Goal: Information Seeking & Learning: Learn about a topic

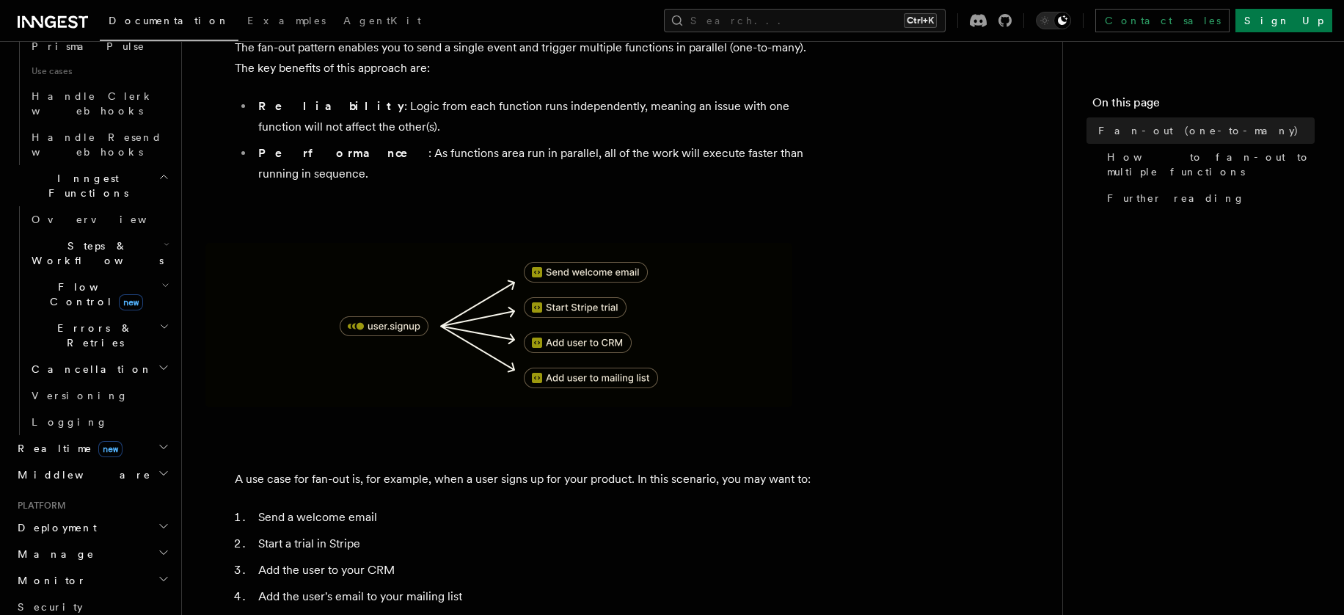
scroll to position [1076, 0]
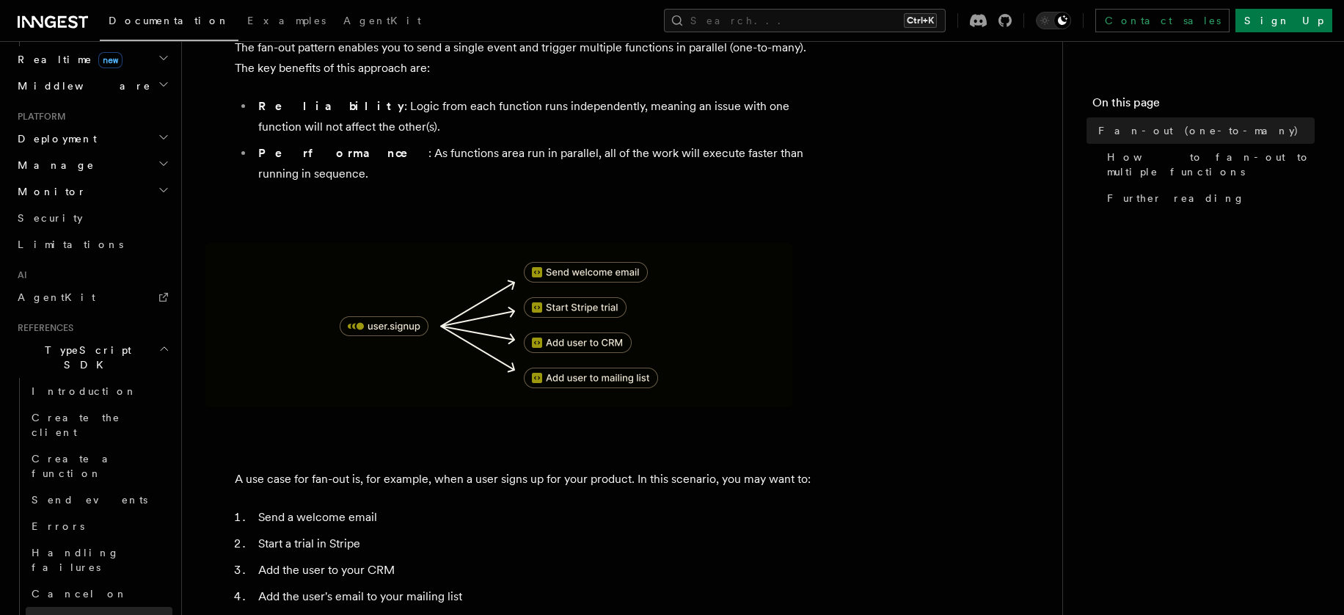
scroll to position [1370, 0]
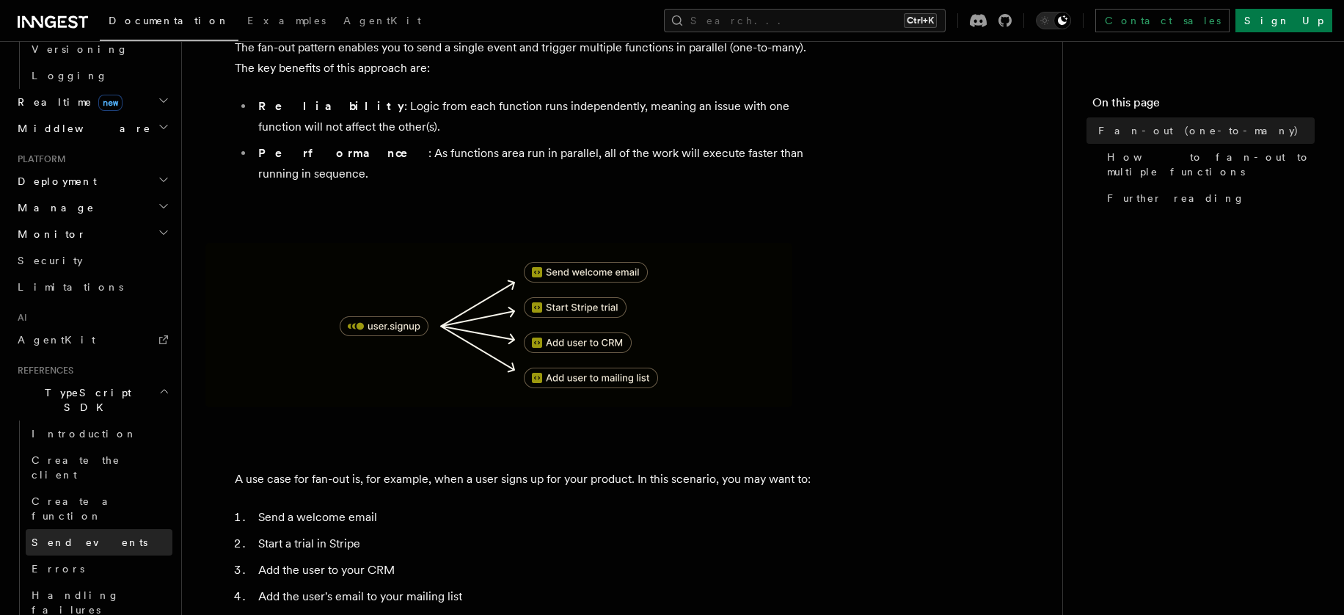
click at [108, 529] on link "Send events" at bounding box center [99, 542] width 147 height 26
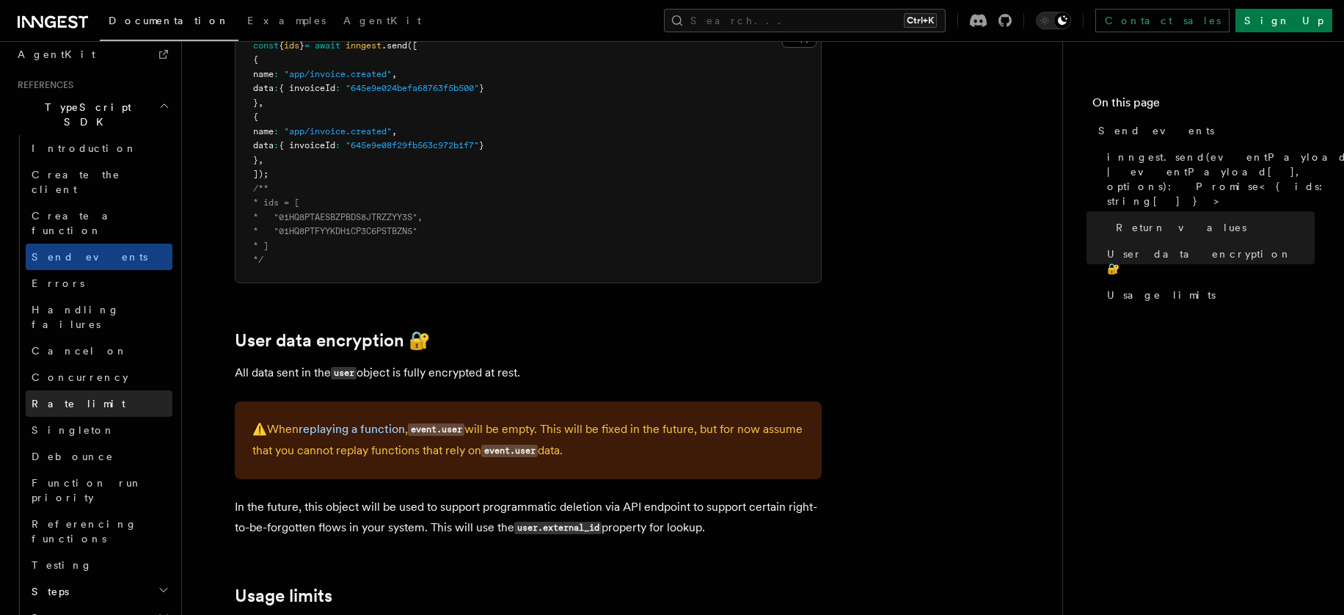
scroll to position [838, 0]
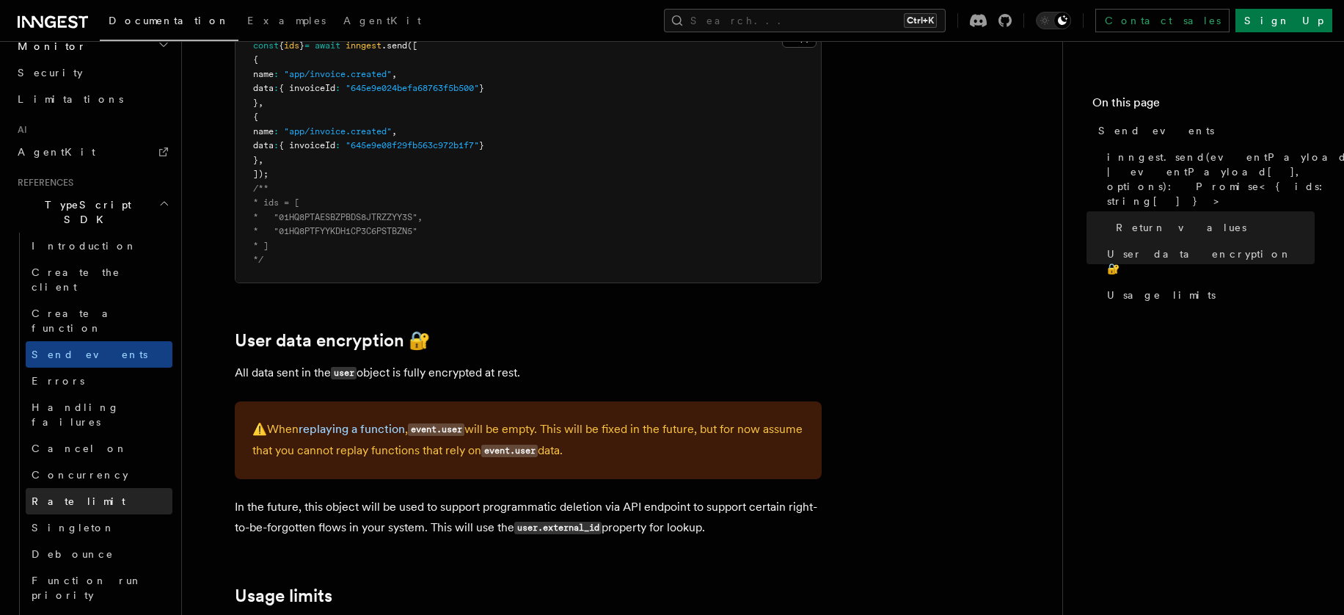
click at [88, 368] on link "Errors" at bounding box center [99, 381] width 147 height 26
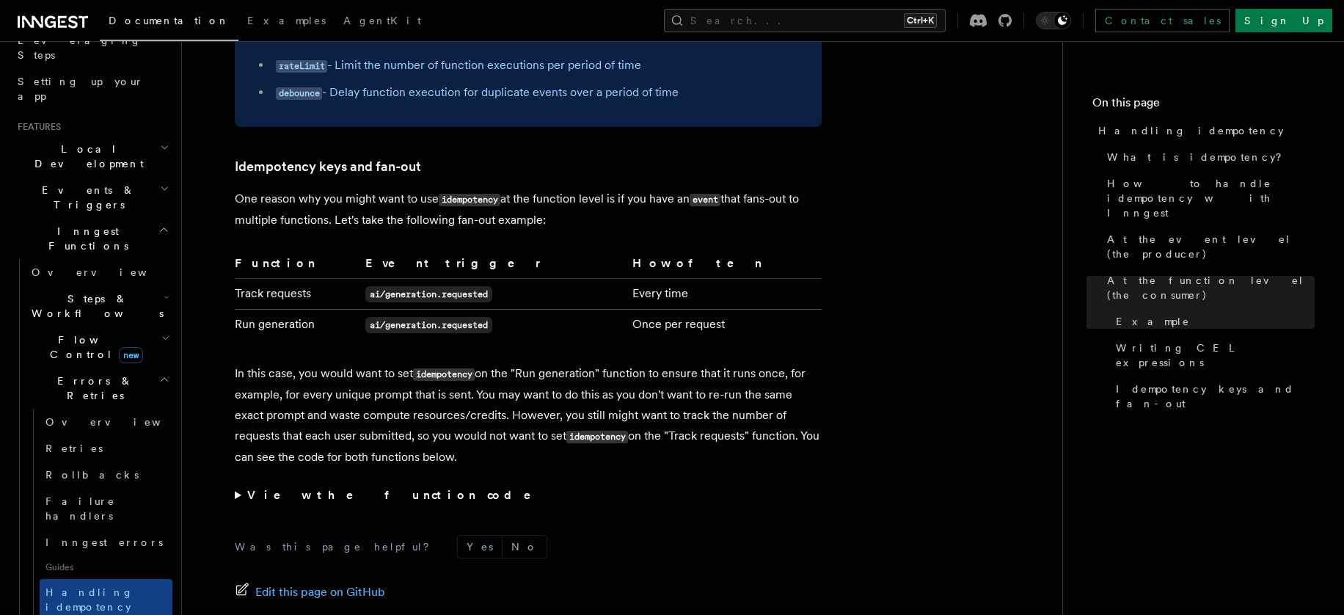
scroll to position [2931, 0]
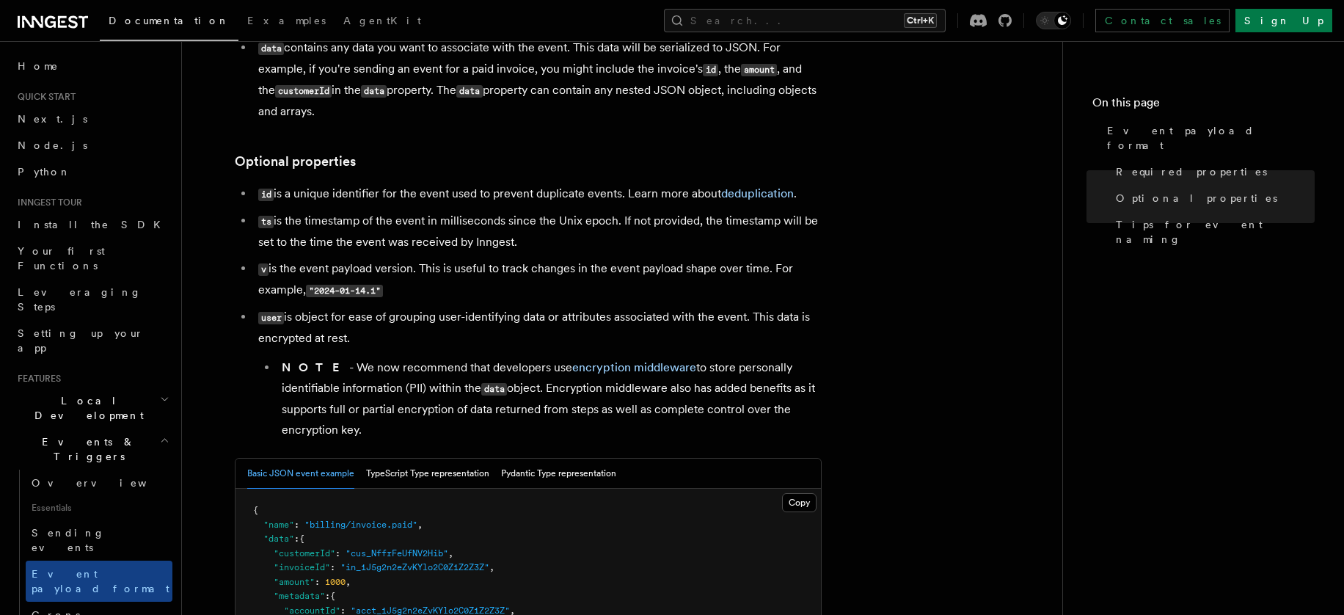
scroll to position [196, 0]
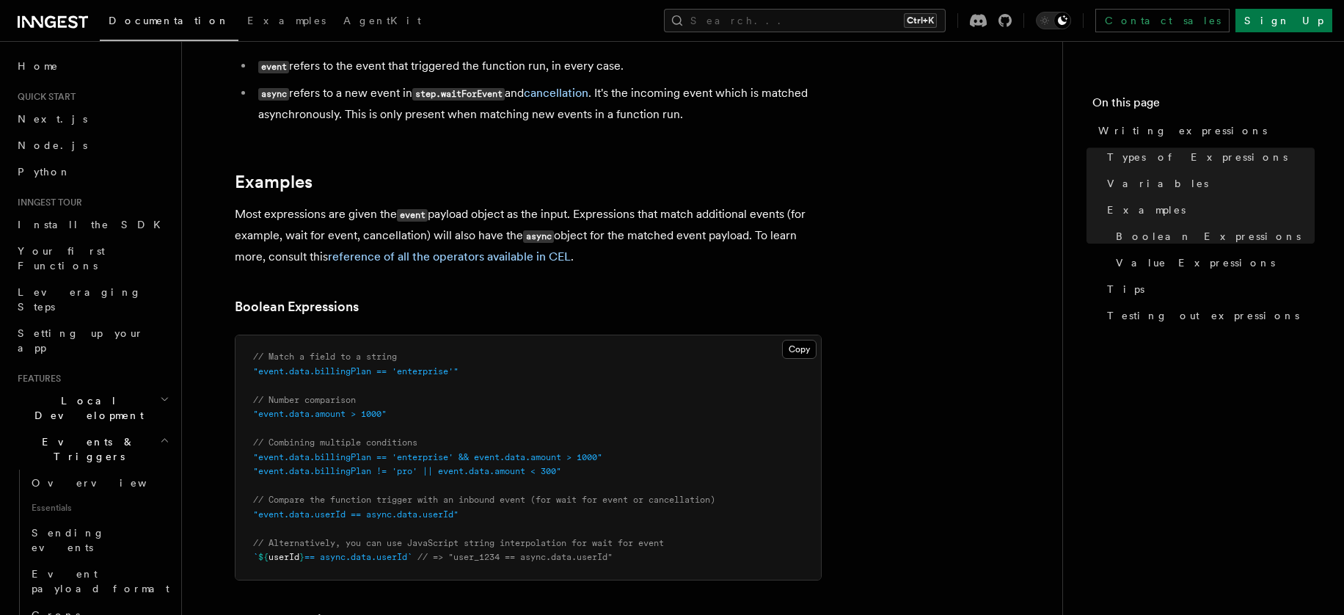
scroll to position [587, 0]
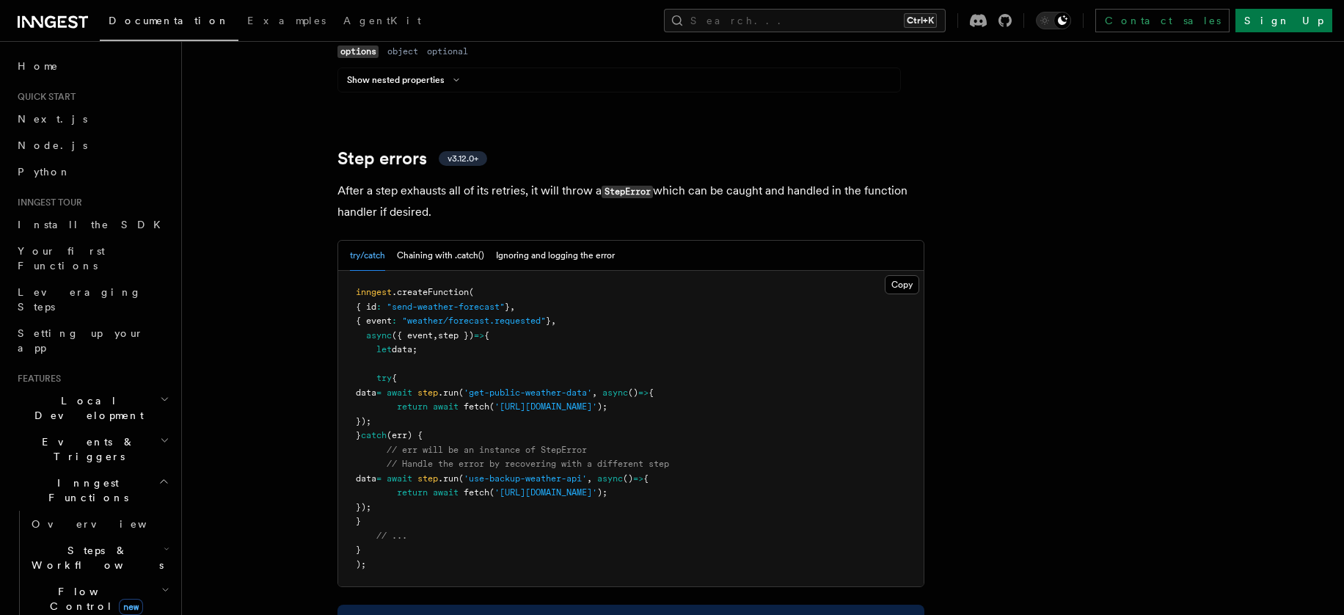
scroll to position [2250, 0]
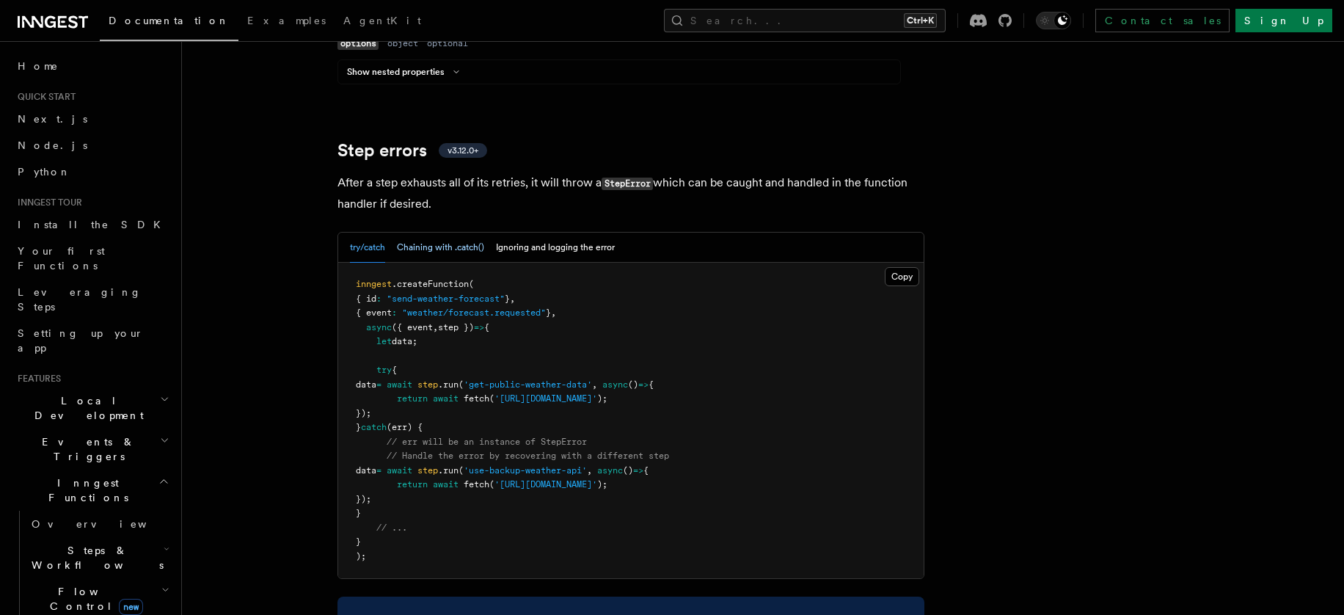
click at [407, 233] on button "Chaining with .catch()" at bounding box center [440, 248] width 87 height 30
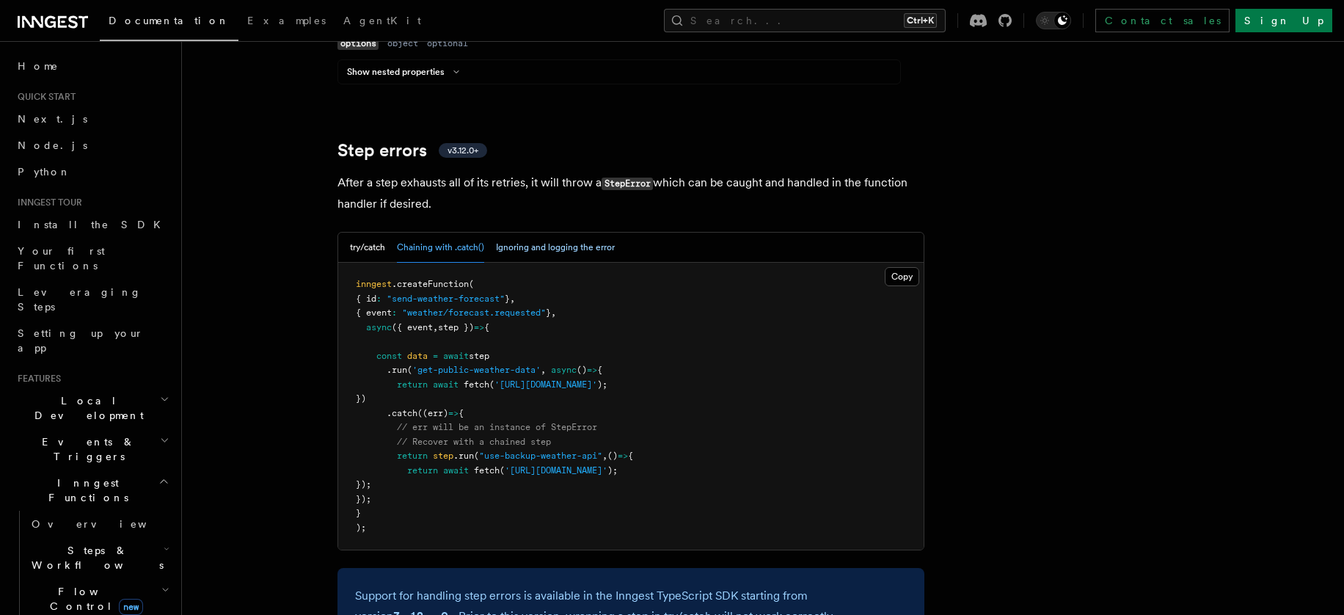
click at [549, 233] on button "Ignoring and logging the error" at bounding box center [555, 248] width 119 height 30
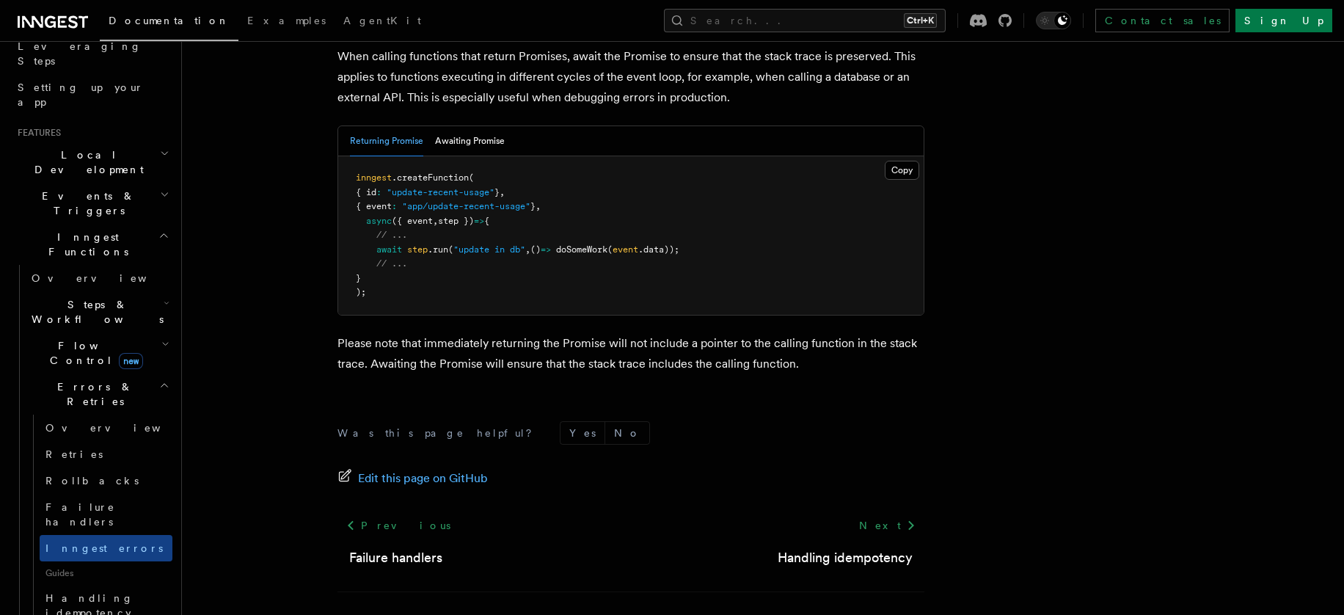
scroll to position [293, 0]
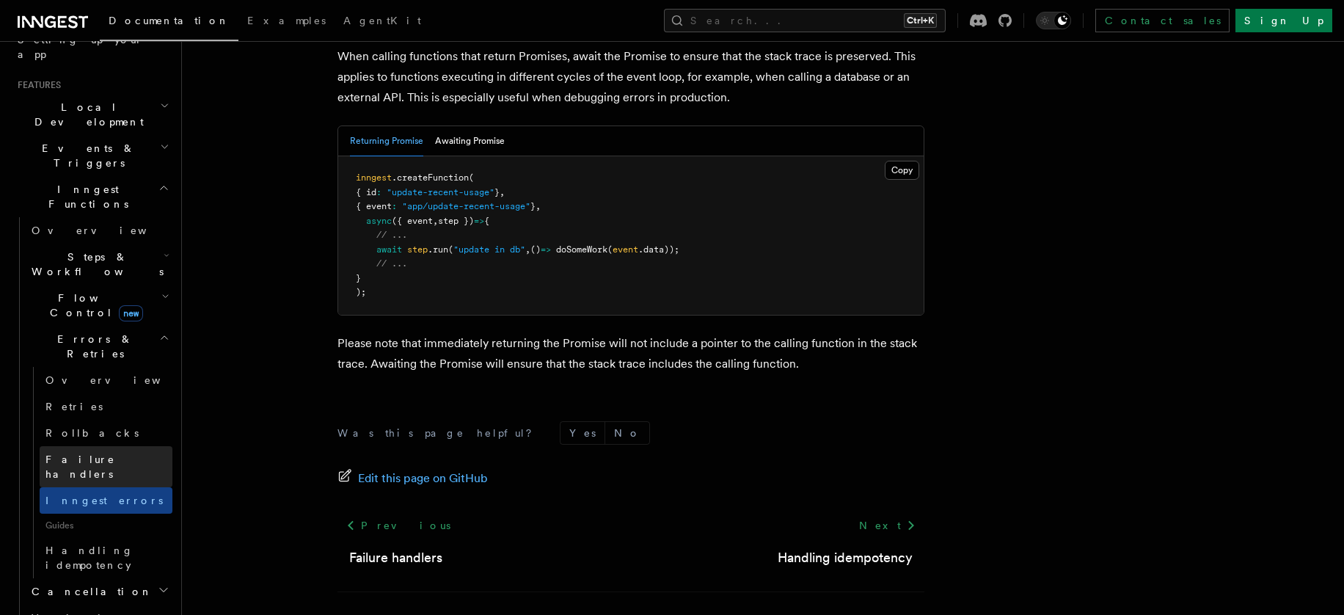
click at [92, 452] on span "Failure handlers" at bounding box center [108, 466] width 127 height 29
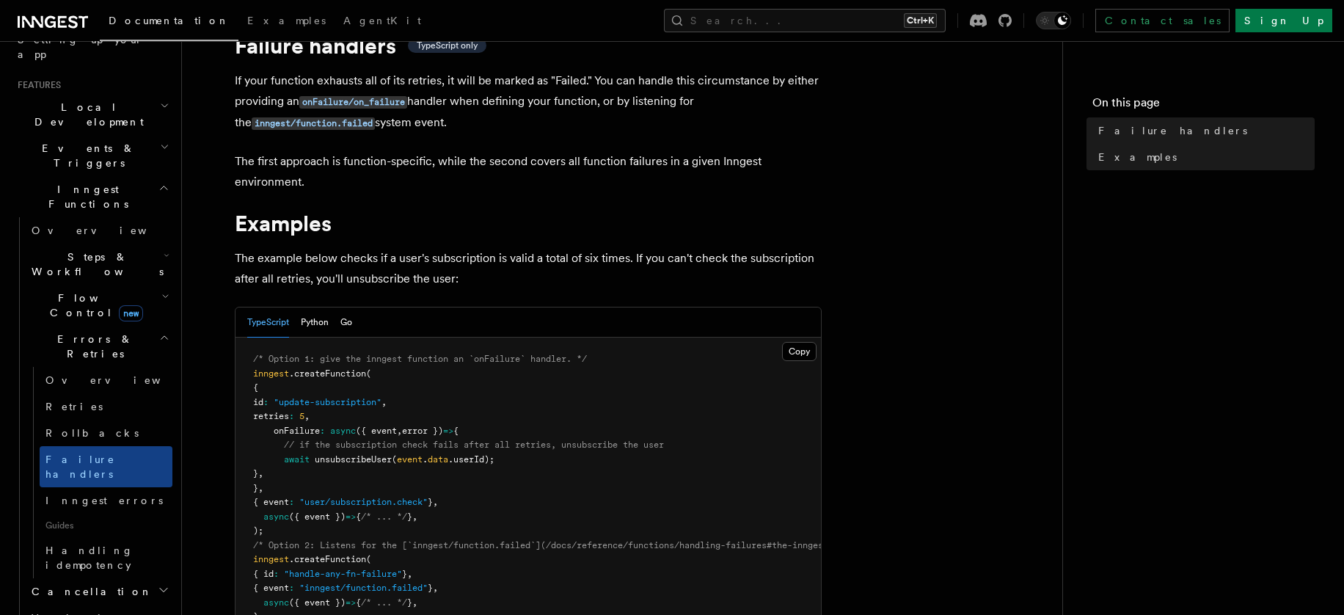
scroll to position [98, 0]
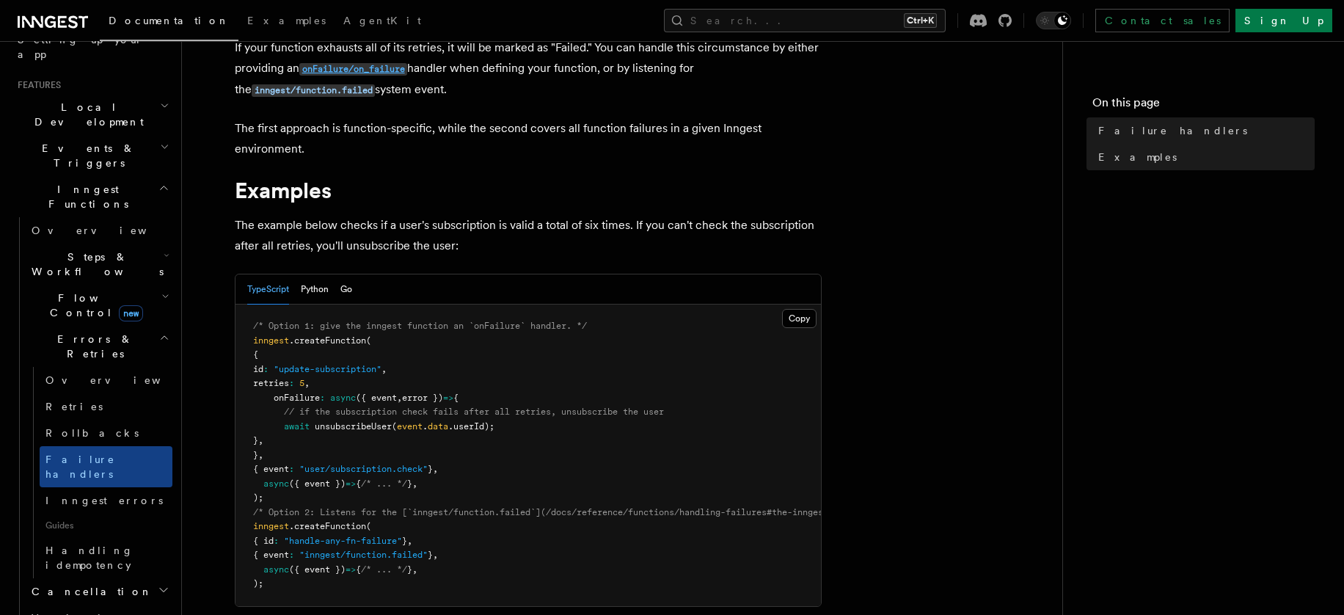
click at [354, 69] on code "onFailure/on_failure" at bounding box center [353, 69] width 108 height 12
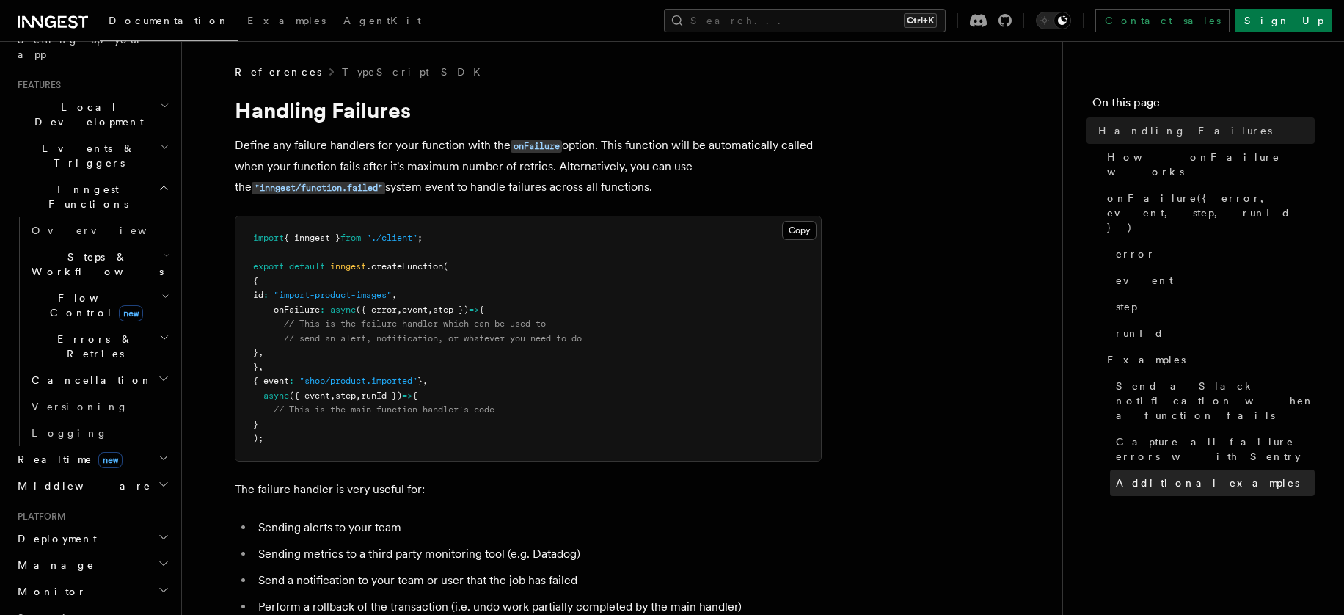
click at [1224, 469] on link "Additional examples" at bounding box center [1212, 482] width 205 height 26
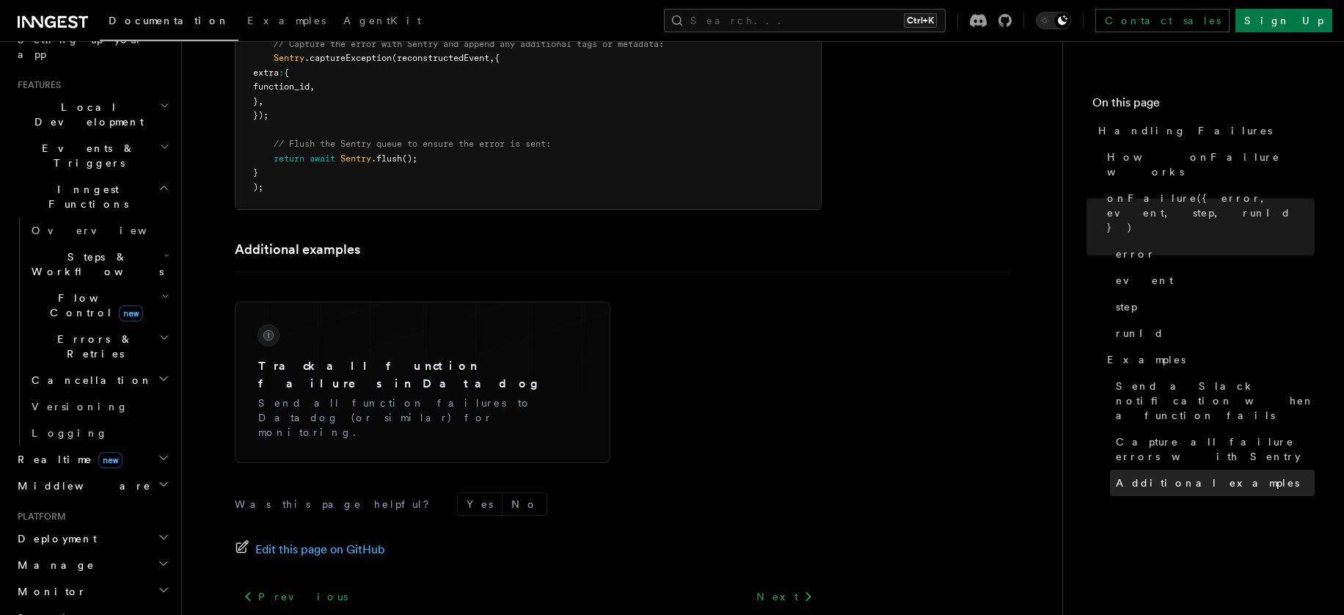
scroll to position [2961, 0]
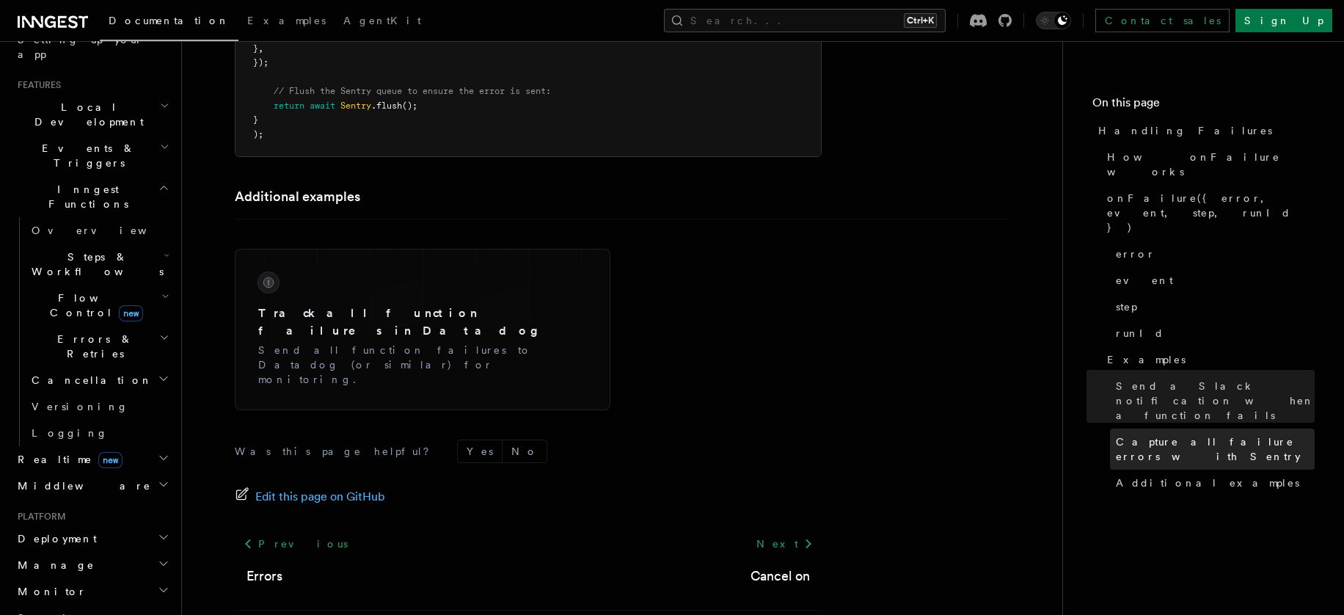
click at [1221, 434] on span "Capture all failure errors with Sentry" at bounding box center [1215, 448] width 199 height 29
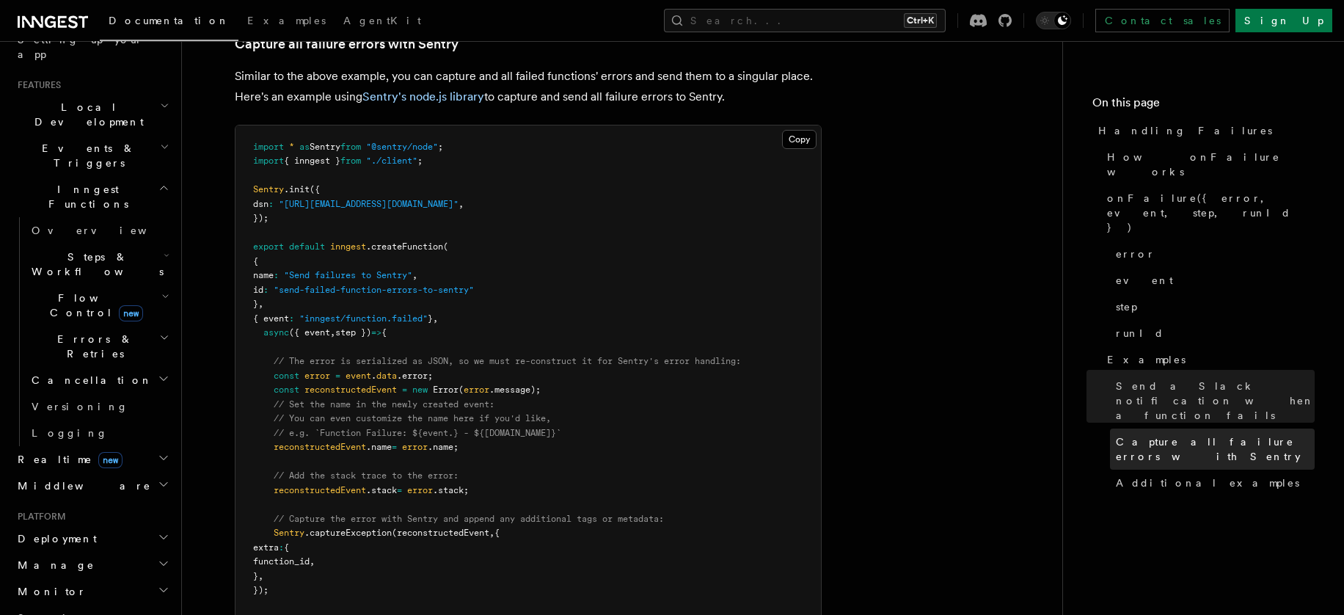
scroll to position [2375, 0]
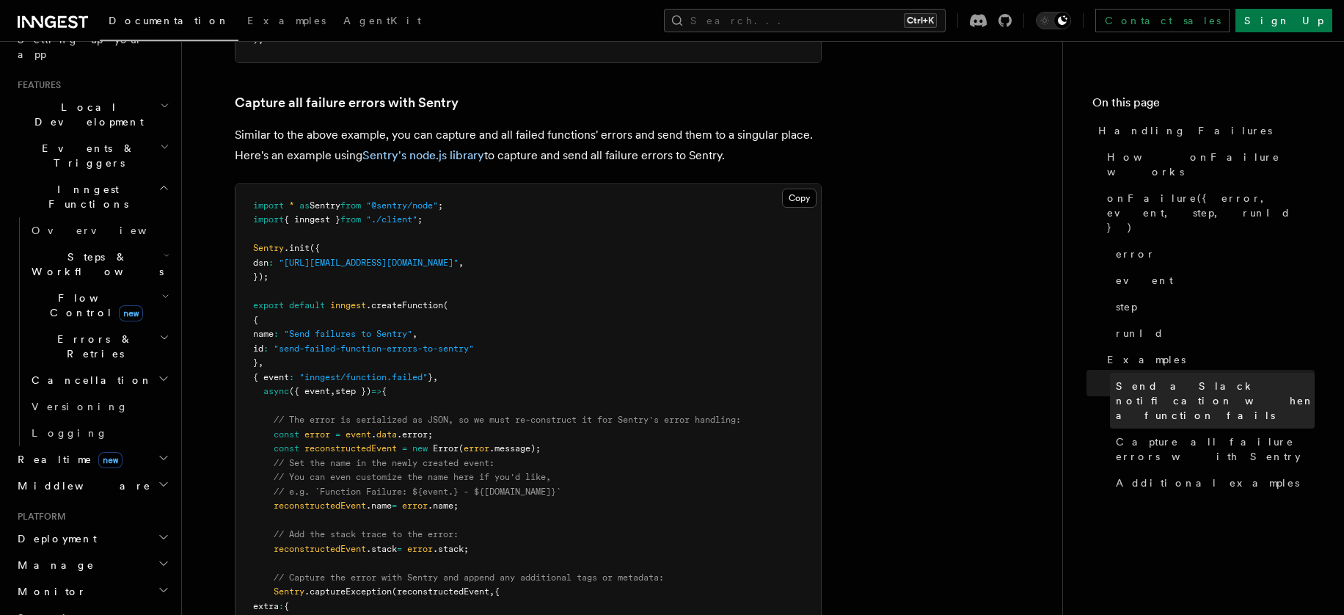
click at [1216, 379] on span "Send a Slack notification when a function fails" at bounding box center [1215, 401] width 199 height 44
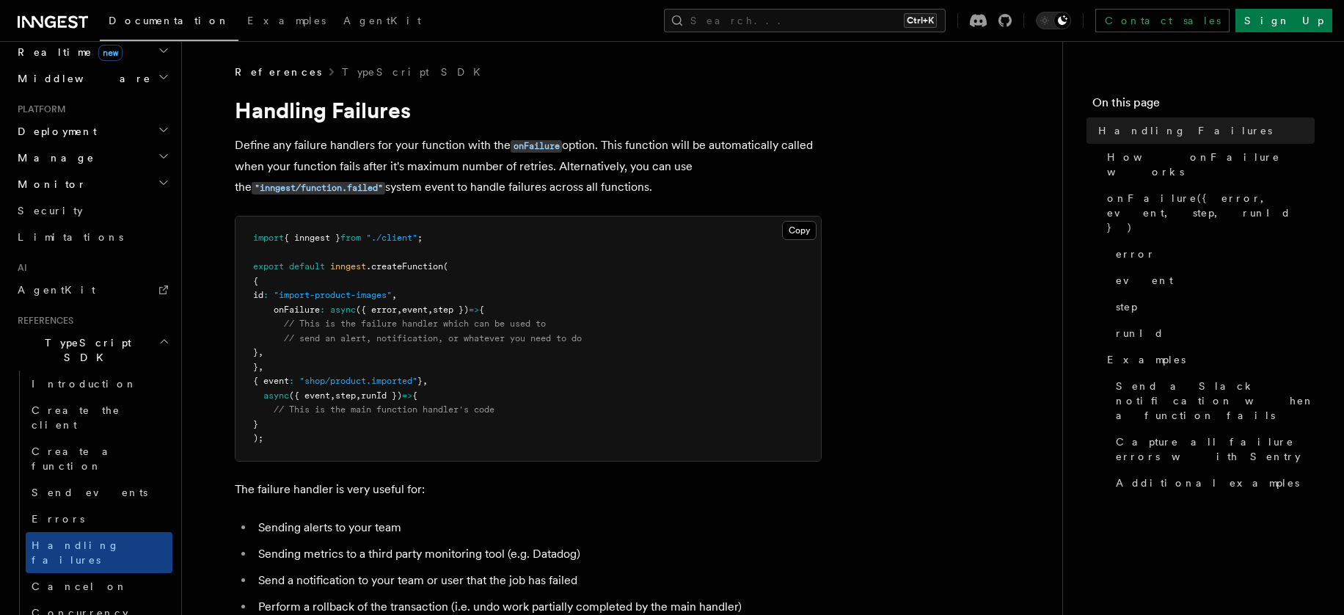
scroll to position [783, 0]
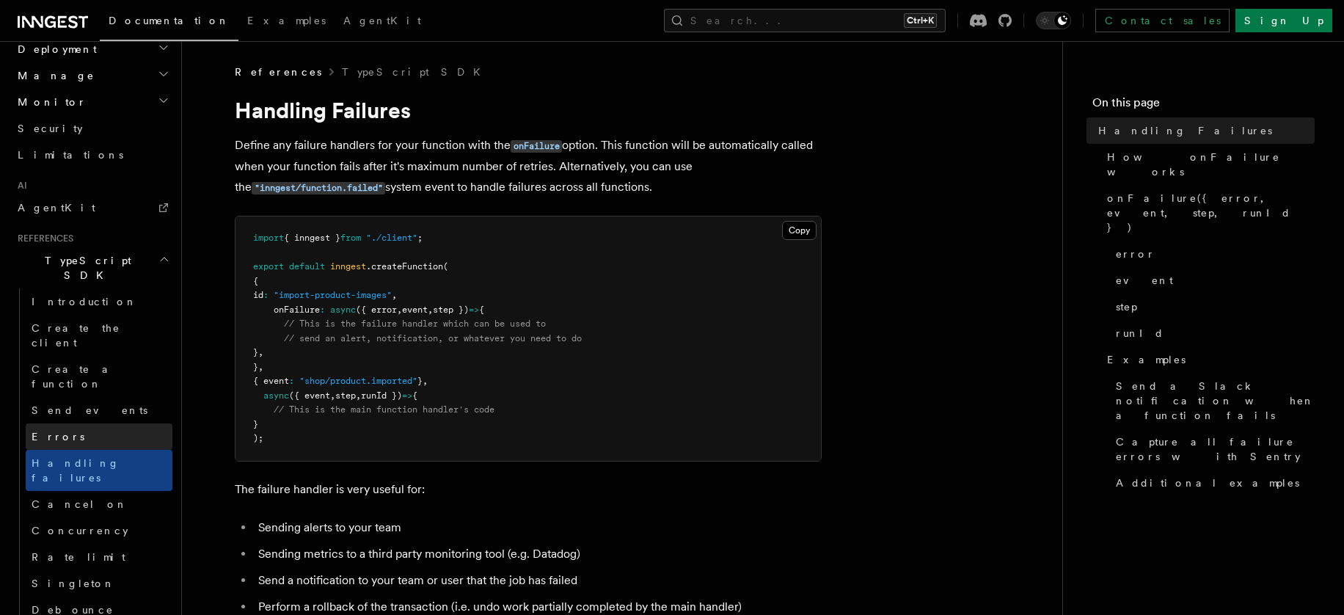
click at [43, 423] on link "Errors" at bounding box center [99, 436] width 147 height 26
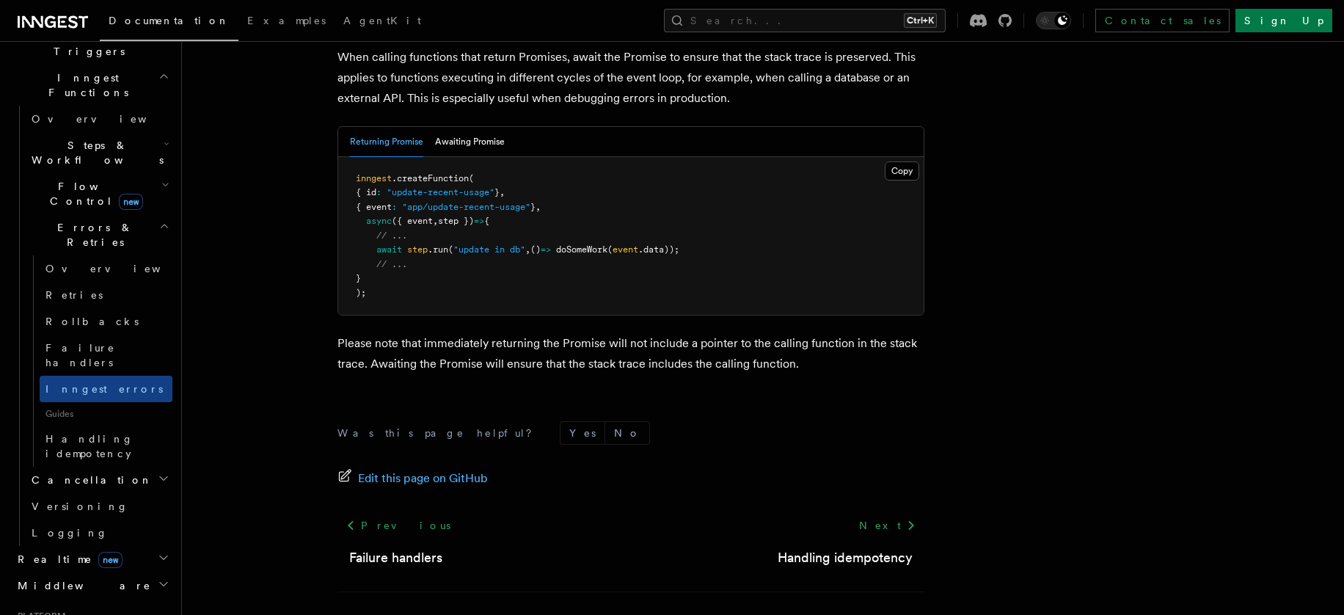
scroll to position [350, 0]
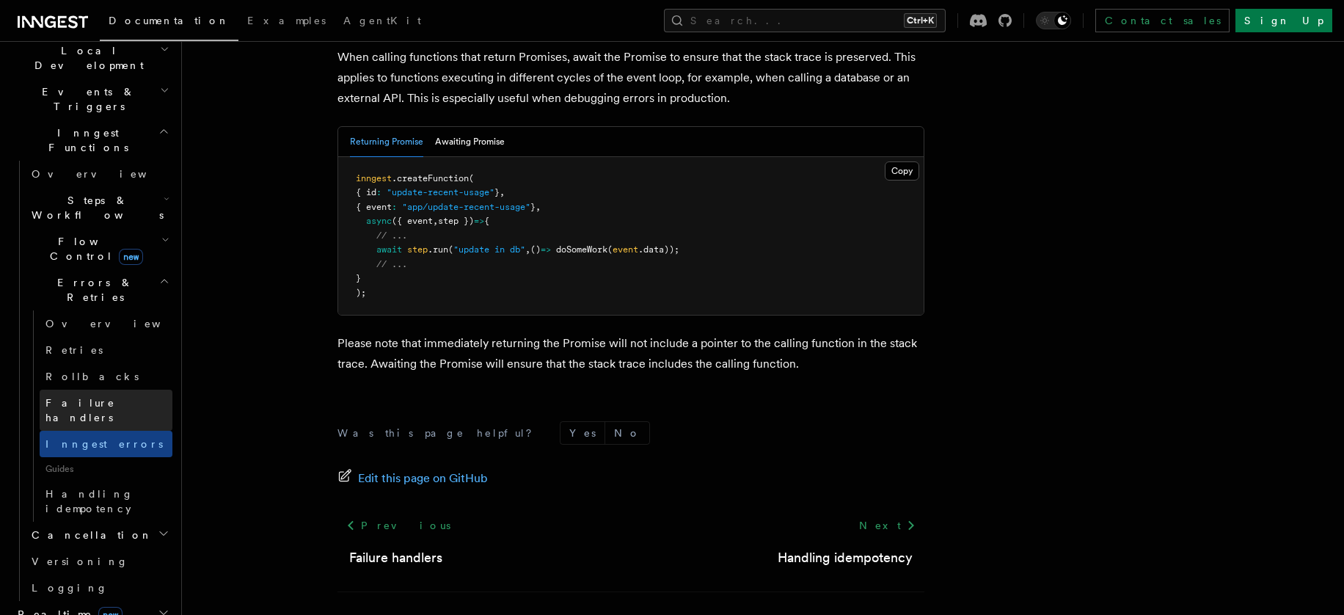
click at [100, 397] on span "Failure handlers" at bounding box center [80, 410] width 70 height 26
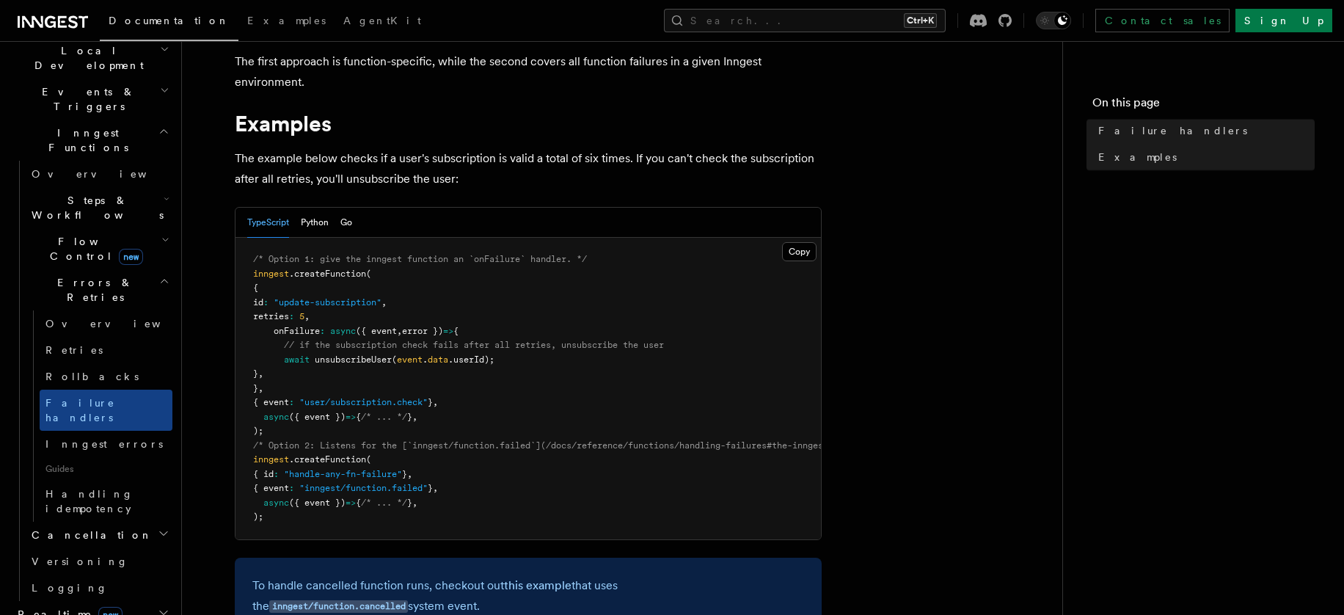
scroll to position [486, 0]
